Goal: Task Accomplishment & Management: Complete application form

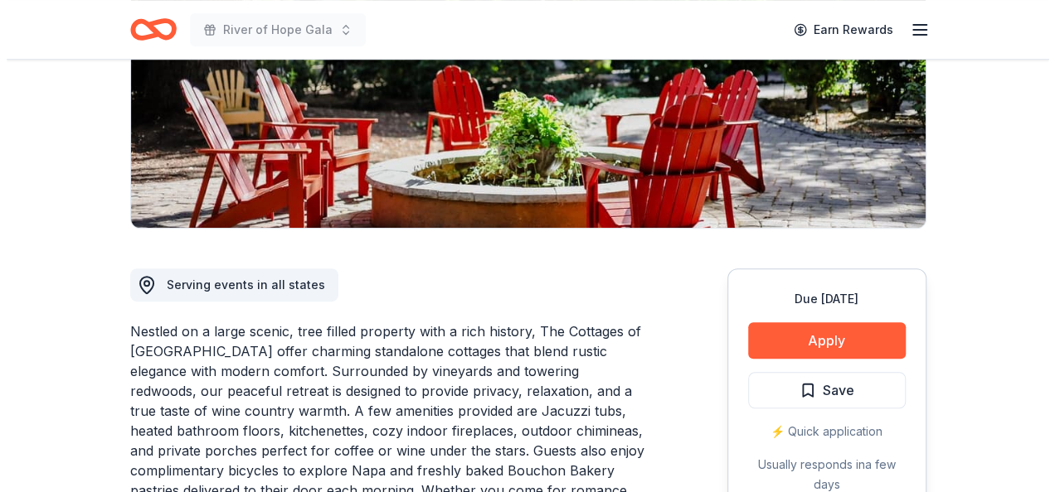
scroll to position [278, 0]
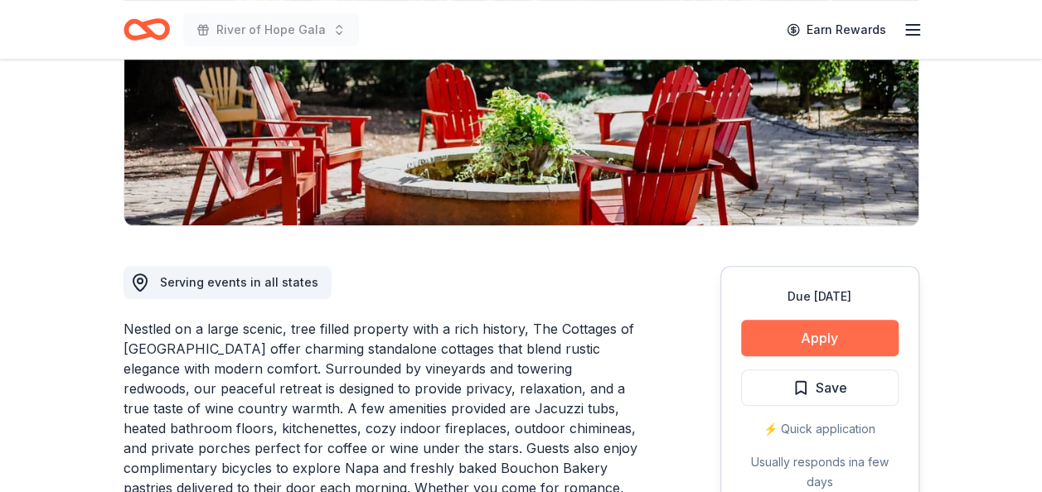
click at [807, 328] on button "Apply" at bounding box center [820, 338] width 158 height 36
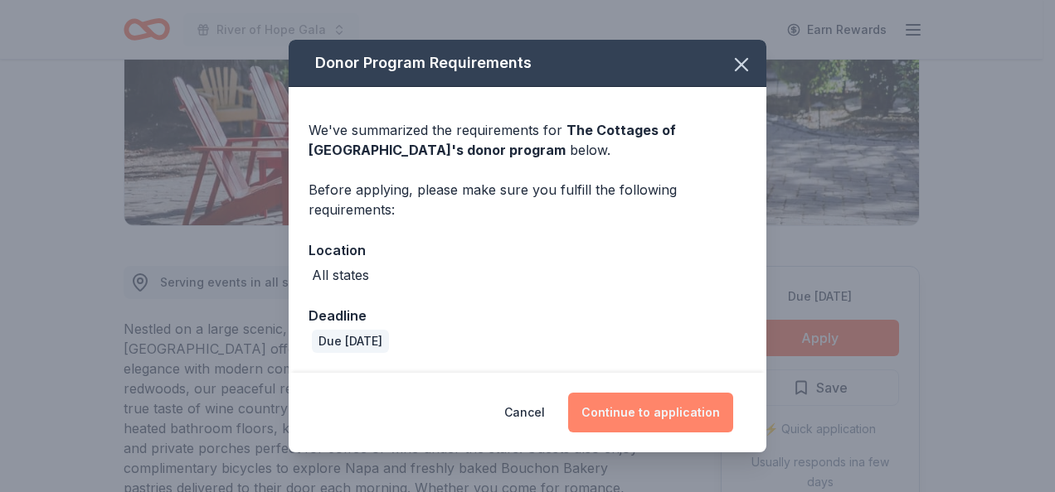
click at [648, 415] on button "Continue to application" at bounding box center [650, 413] width 165 height 40
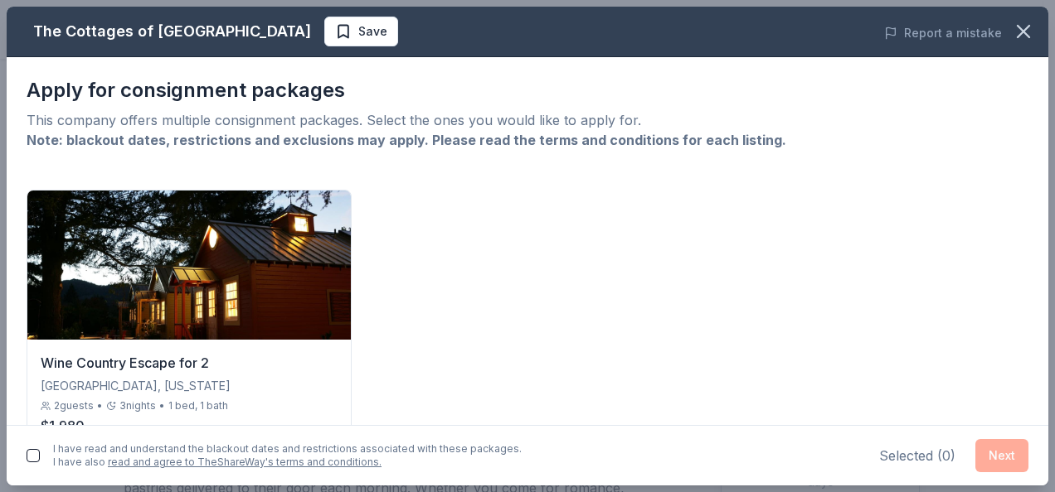
click at [33, 451] on button "button" at bounding box center [33, 455] width 13 height 13
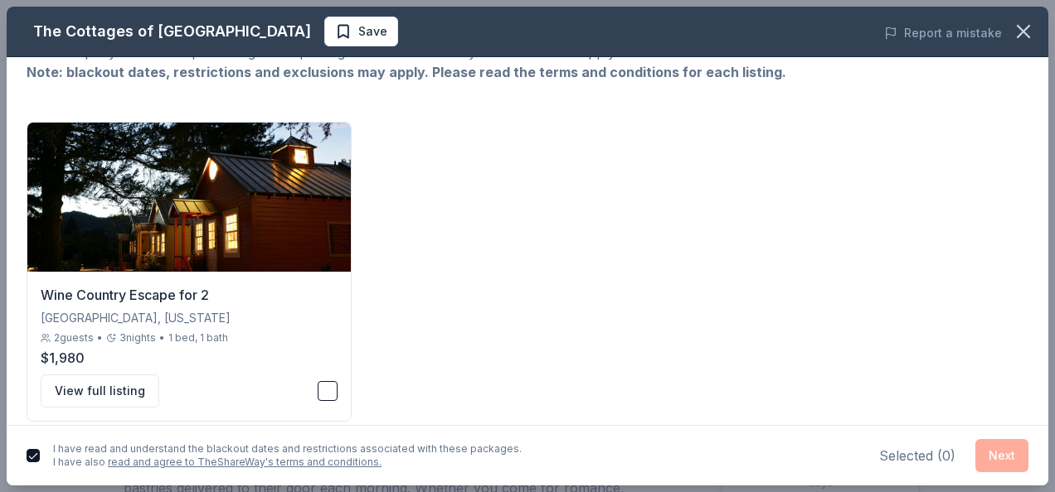
scroll to position [83, 0]
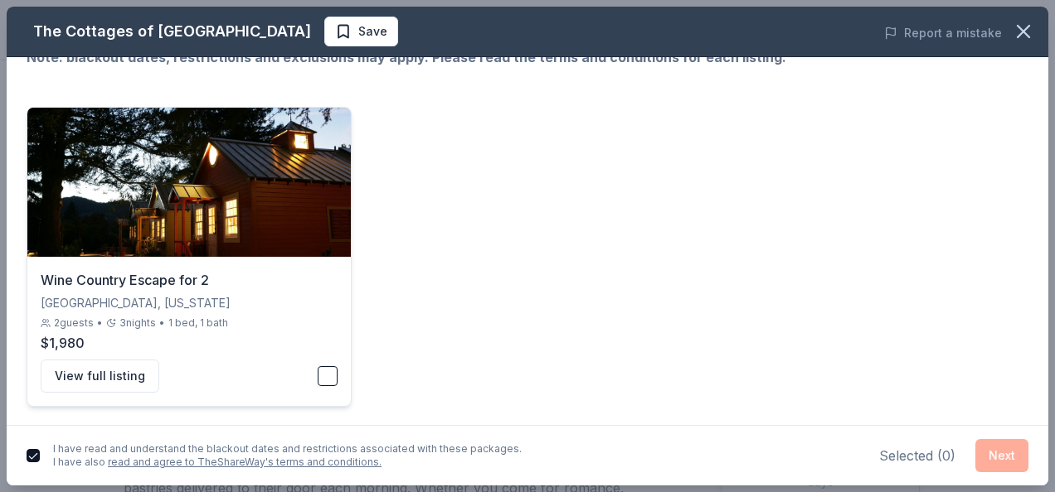
click at [325, 374] on button "button" at bounding box center [328, 376] width 20 height 20
click at [998, 454] on button "Next" at bounding box center [1001, 455] width 53 height 33
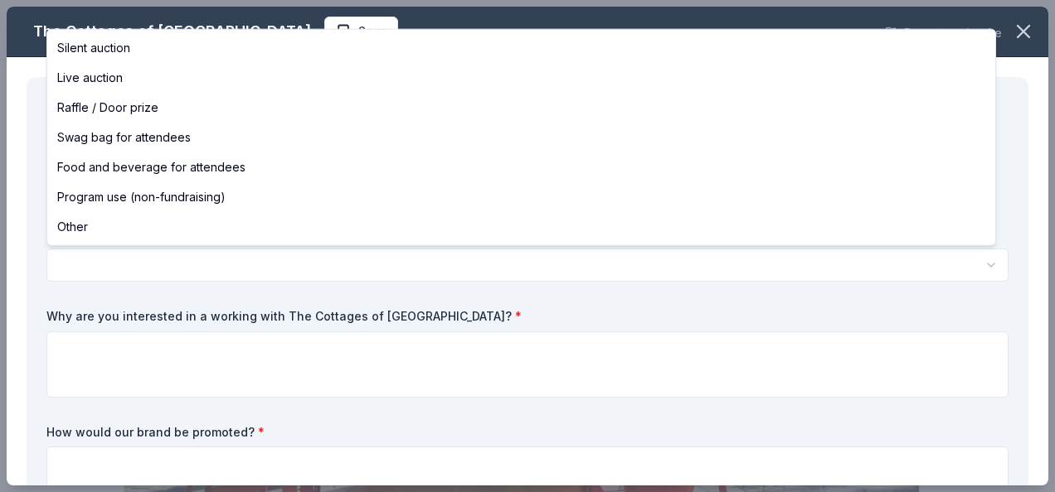
scroll to position [0, 0]
click at [361, 262] on html "River of Hope Gala Save Apply Due [DATE] Share The Cottages of [GEOGRAPHIC_DATA…" at bounding box center [527, 246] width 1055 height 492
select select "silentAuction"
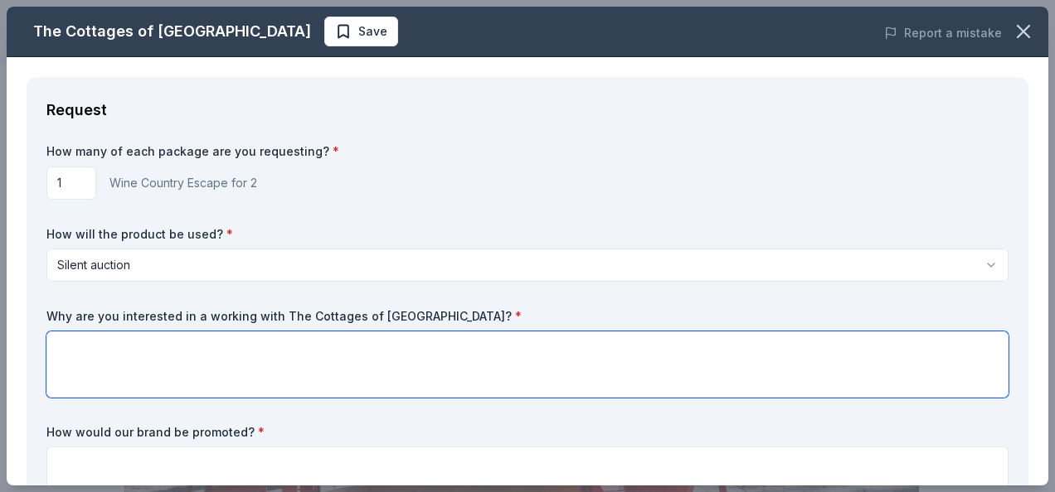
click at [119, 353] on textarea at bounding box center [527, 365] width 962 height 66
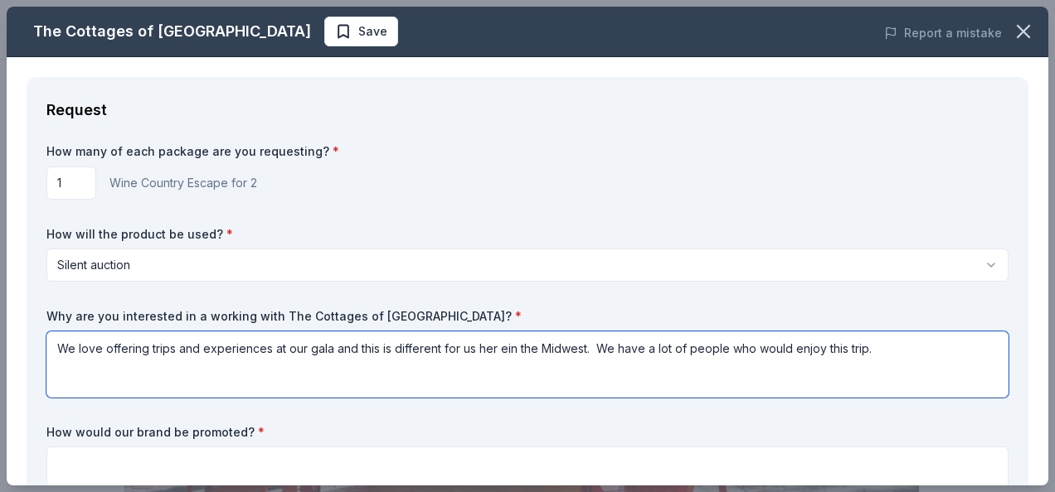
click at [492, 347] on textarea "We love offering trips and experiences at our gala and this is different for us…" at bounding box center [527, 365] width 962 height 66
type textarea "We love offering trips and experiences at our gala and this is different for us…"
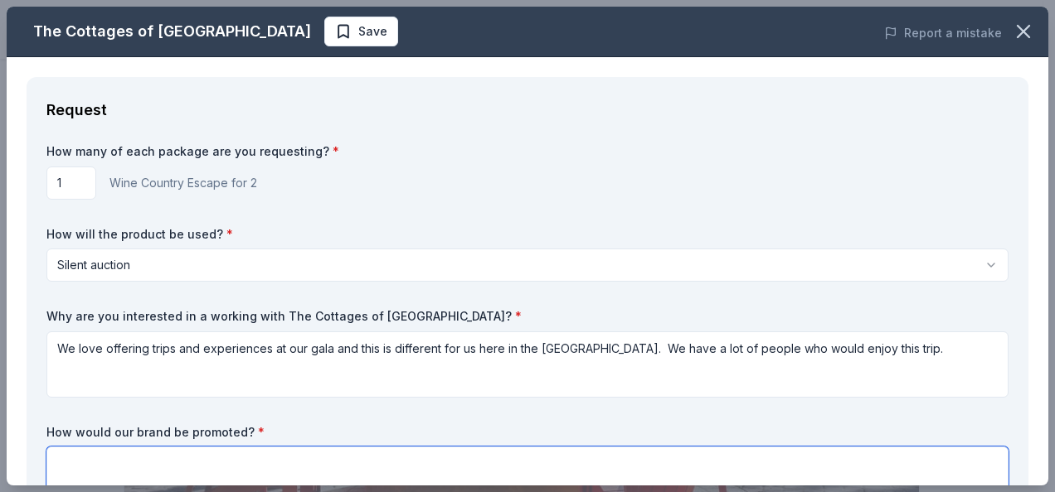
click at [223, 456] on textarea at bounding box center [527, 480] width 962 height 66
type textarea "We would place you in our silent auction and have your logo on all marketing ma…"
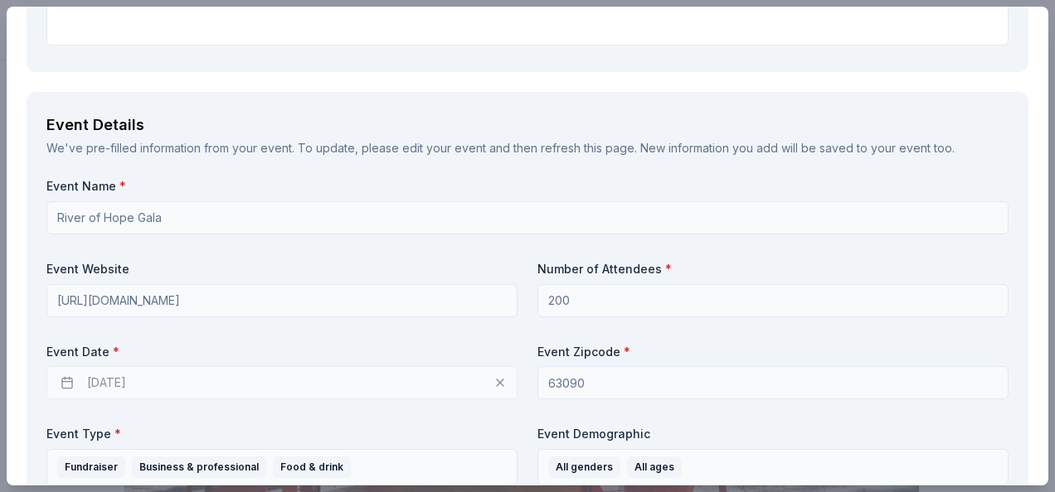
scroll to position [489, 0]
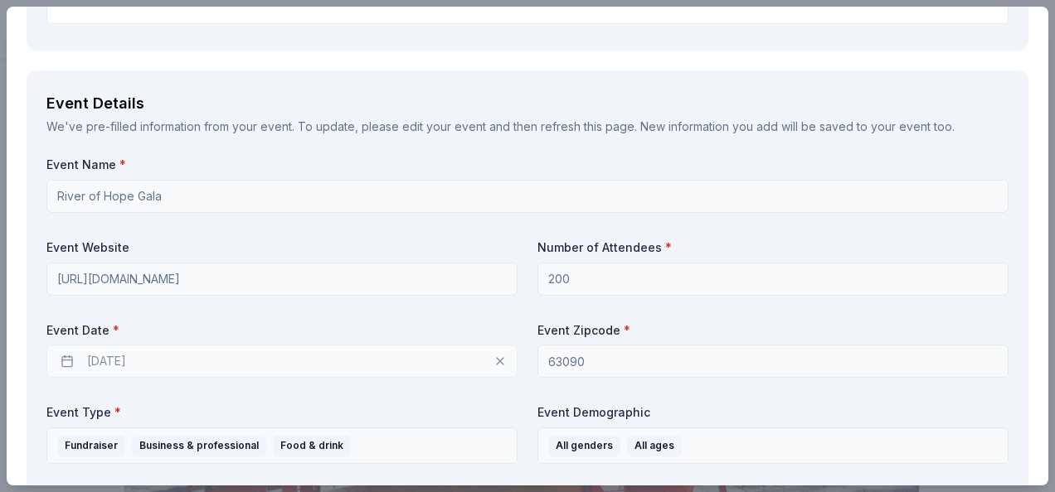
click at [70, 354] on div "[DATE]" at bounding box center [281, 361] width 471 height 33
click at [121, 358] on div "[DATE]" at bounding box center [281, 361] width 471 height 33
click at [494, 362] on div "[DATE]" at bounding box center [281, 361] width 471 height 33
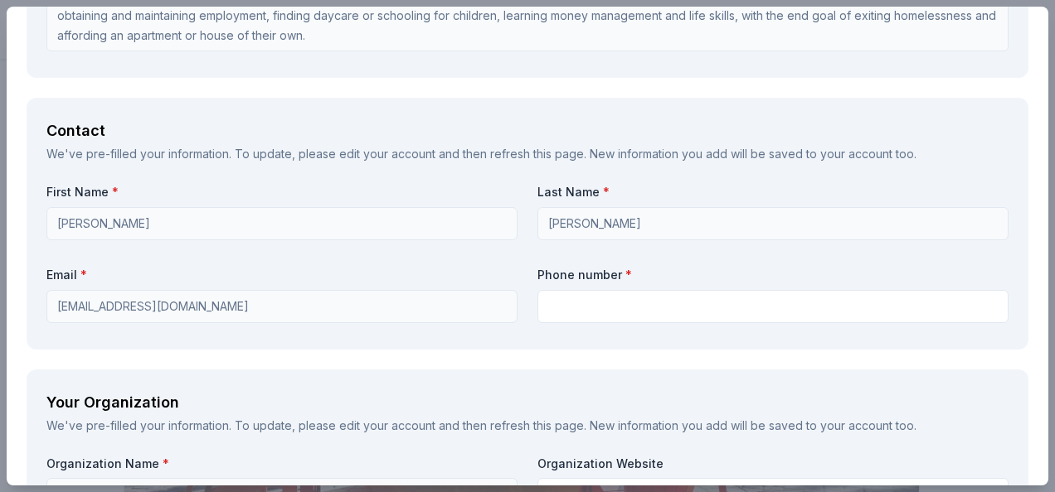
scroll to position [1027, 0]
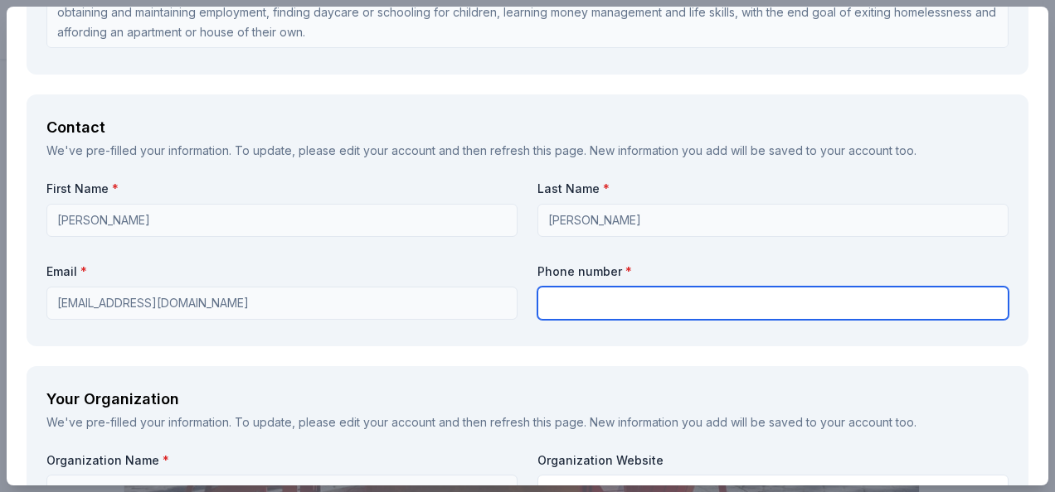
click at [630, 298] on input "text" at bounding box center [772, 303] width 471 height 33
type input "6364324113"
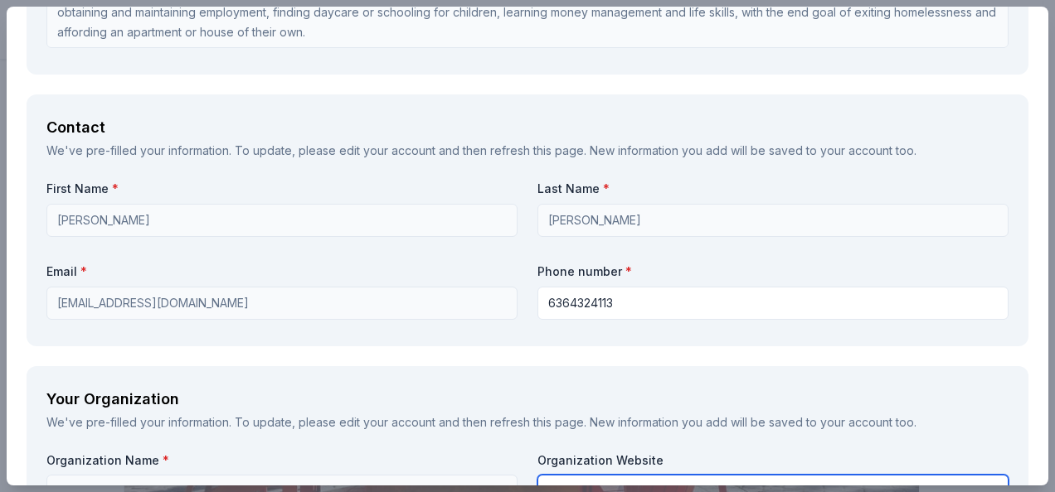
type input "Life's River"
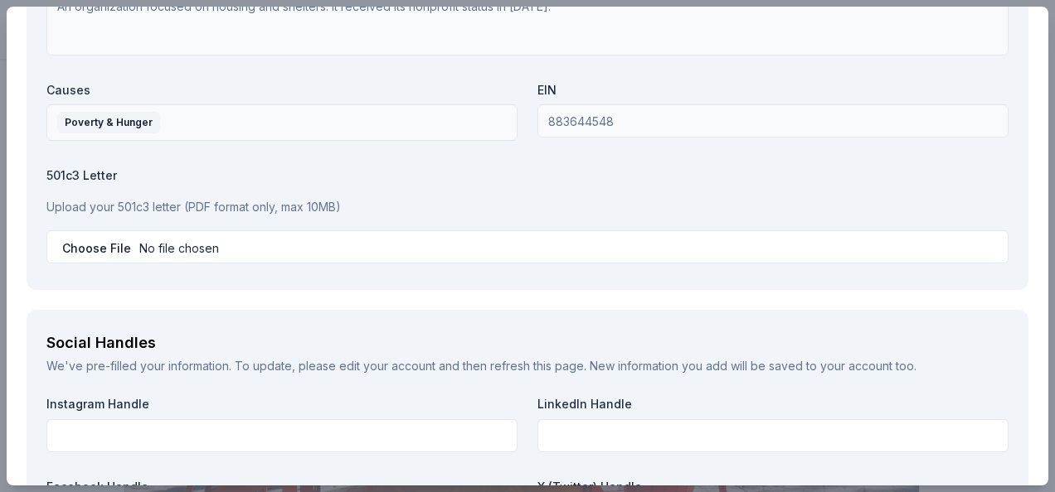
scroll to position [1599, 0]
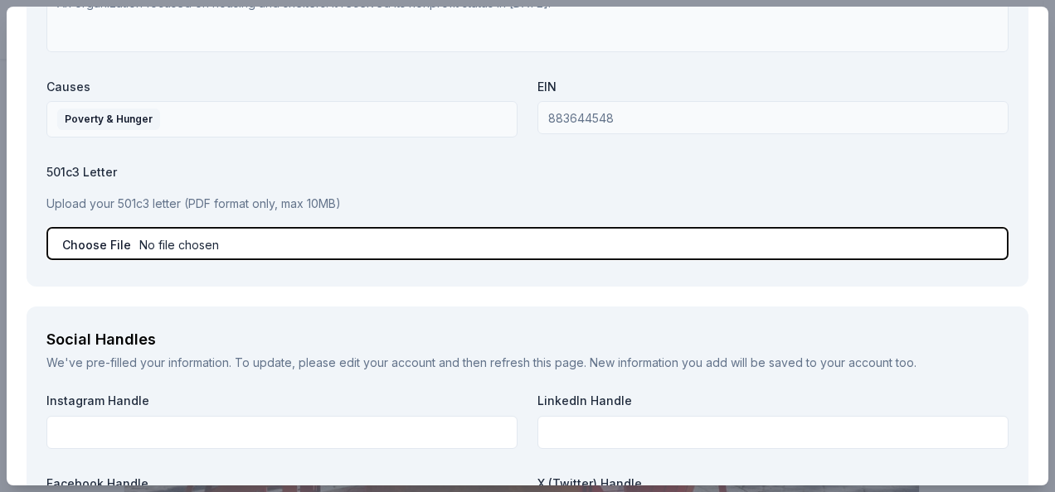
click at [111, 245] on input "file" at bounding box center [527, 243] width 962 height 33
type input "C:\fakepath\501c3 Determination IRS Letter Lifes River.pdf"
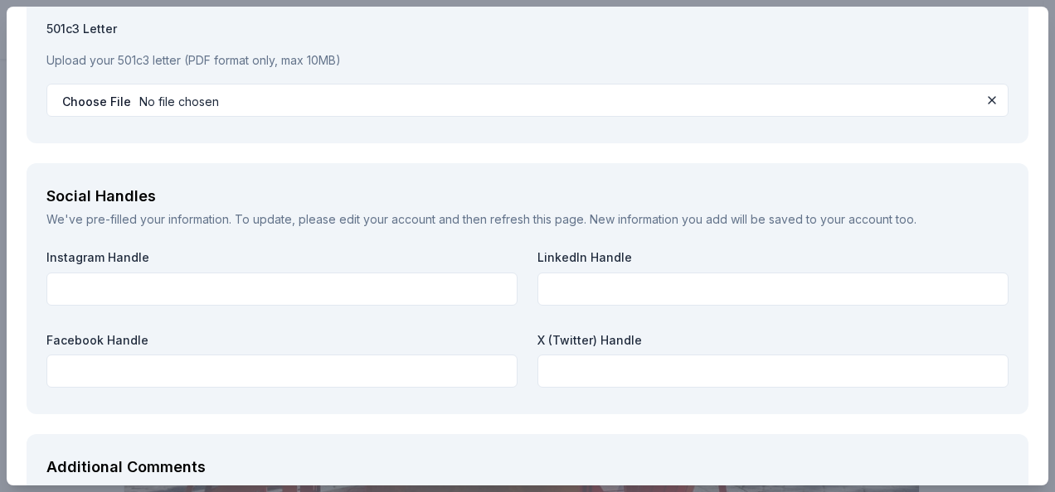
scroll to position [1792, 0]
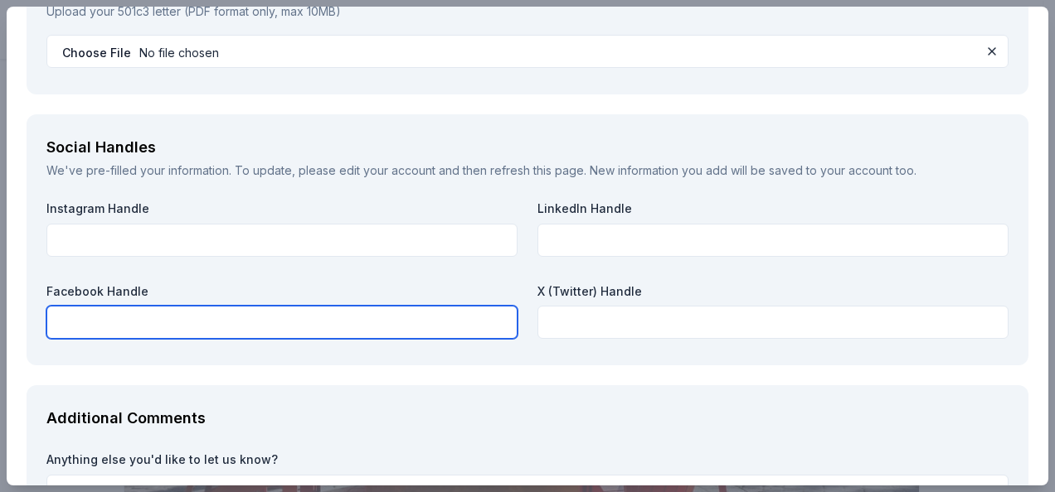
click at [156, 328] on input "text" at bounding box center [281, 322] width 471 height 33
type input "Life's River"
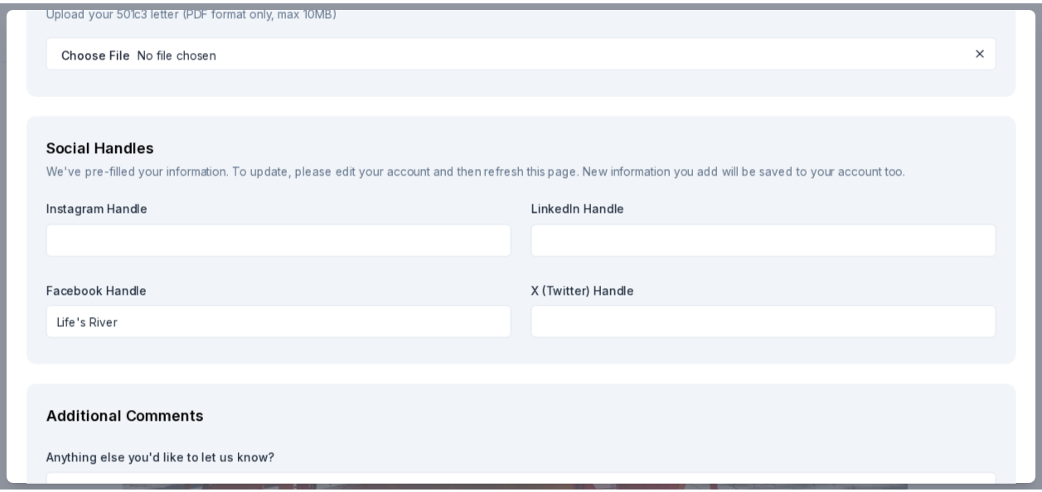
scroll to position [1957, 0]
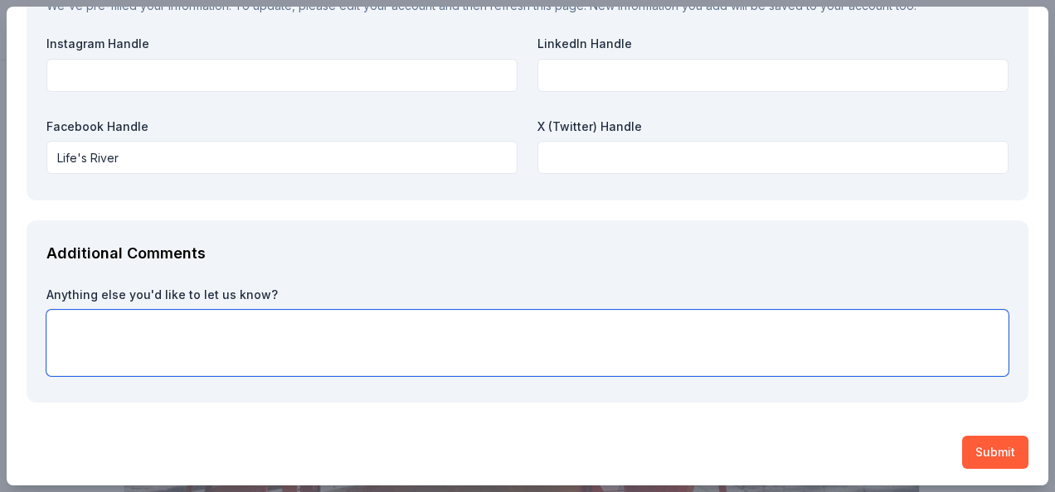
click at [133, 333] on textarea at bounding box center [527, 343] width 962 height 66
type textarea "Thank you in advance."
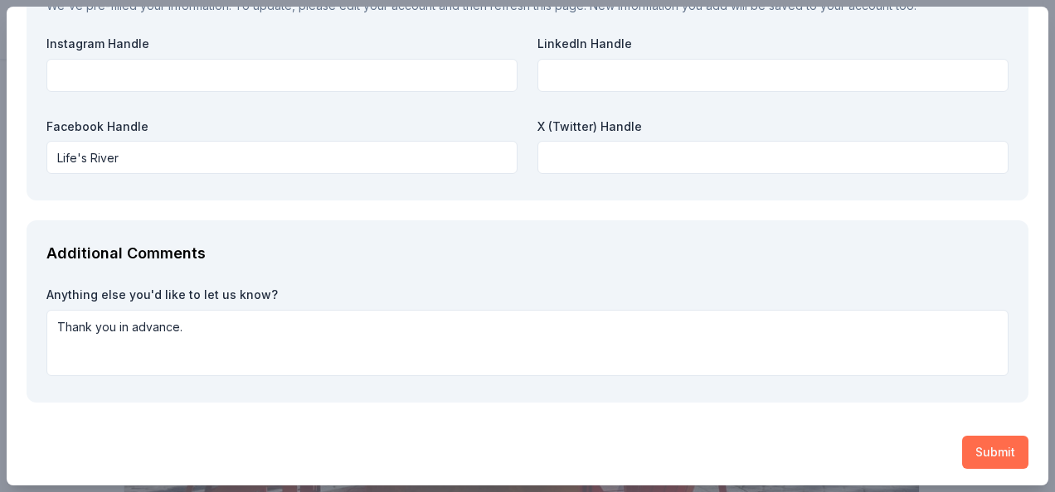
click at [984, 448] on button "Submit" at bounding box center [995, 452] width 66 height 33
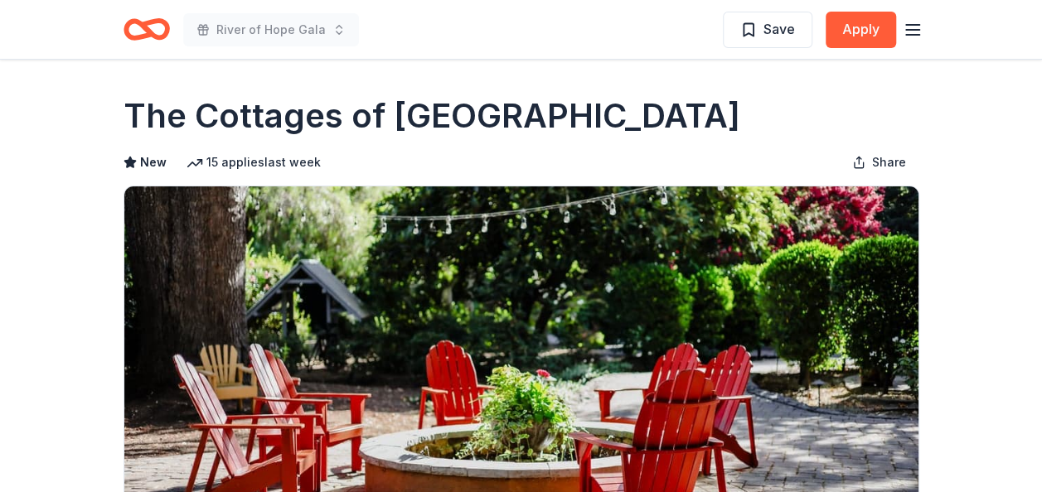
click at [156, 32] on icon "Home" at bounding box center [147, 29] width 46 height 39
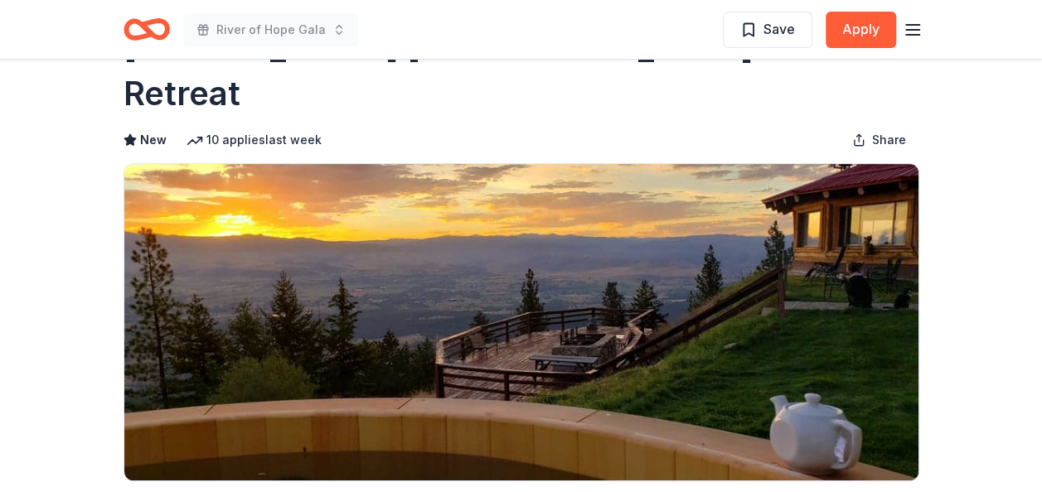
scroll to position [40, 0]
